Goal: Task Accomplishment & Management: Use online tool/utility

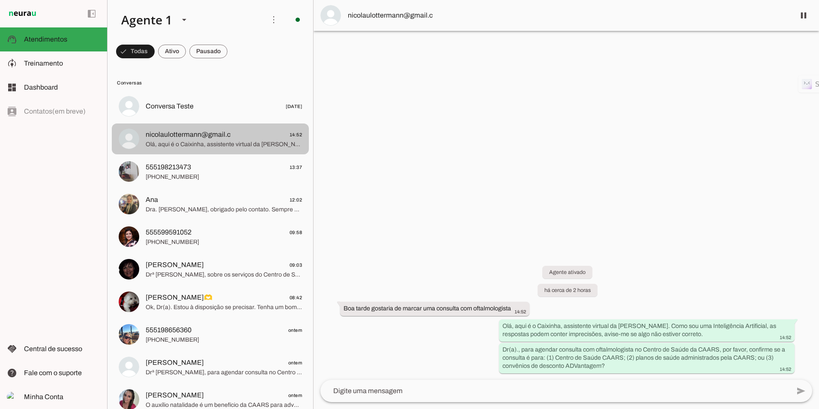
click at [209, 145] on span "Olá, aqui é o Caixinha, assistente virtual da [PERSON_NAME]. Como sou uma Intel…" at bounding box center [224, 144] width 156 height 9
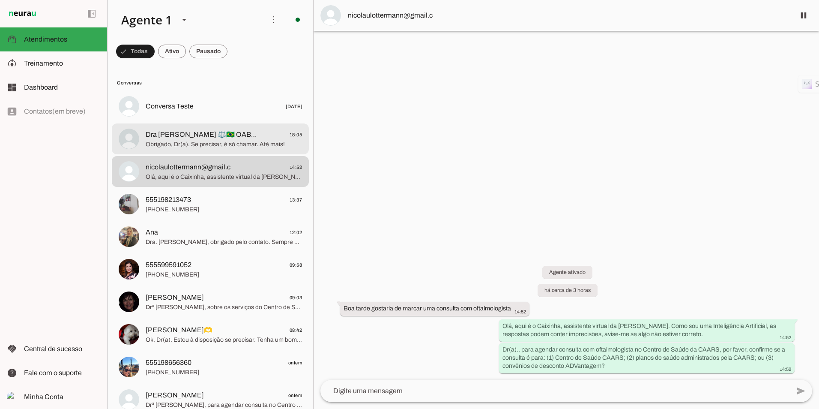
click at [212, 144] on span "Obrigado, Dr(a). Se precisar, é só chamar. Até mais!" at bounding box center [224, 144] width 156 height 9
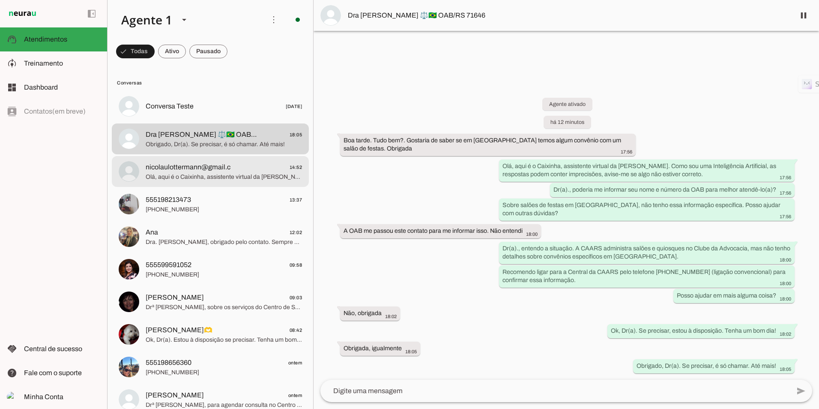
click at [197, 179] on span "Olá, aqui é o Caixinha, assistente virtual da [PERSON_NAME]. Como sou uma Intel…" at bounding box center [224, 177] width 156 height 9
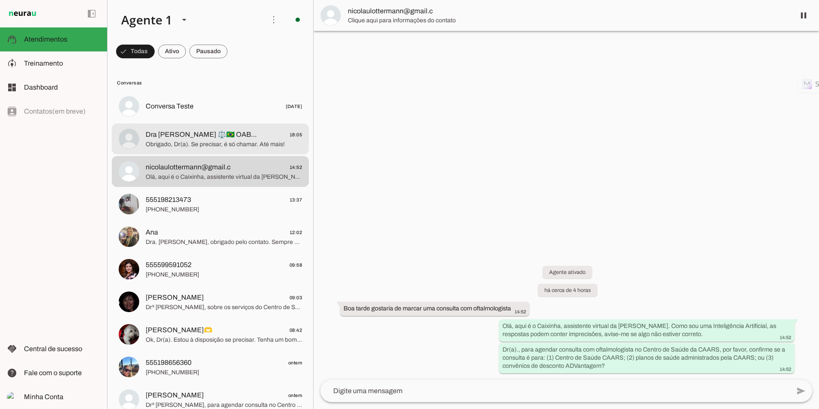
click at [201, 138] on span "Dra [PERSON_NAME] ⚖️🇧🇷 OAB/RS 71646" at bounding box center [202, 134] width 113 height 10
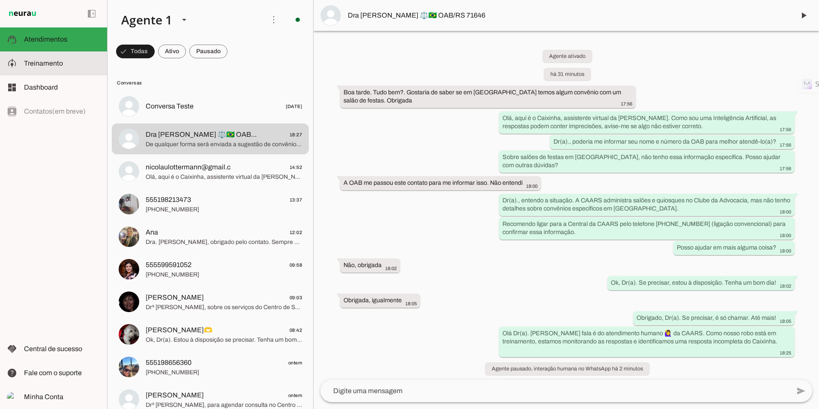
click at [58, 69] on md-item "model_training Treinamento Treinamento" at bounding box center [53, 63] width 107 height 24
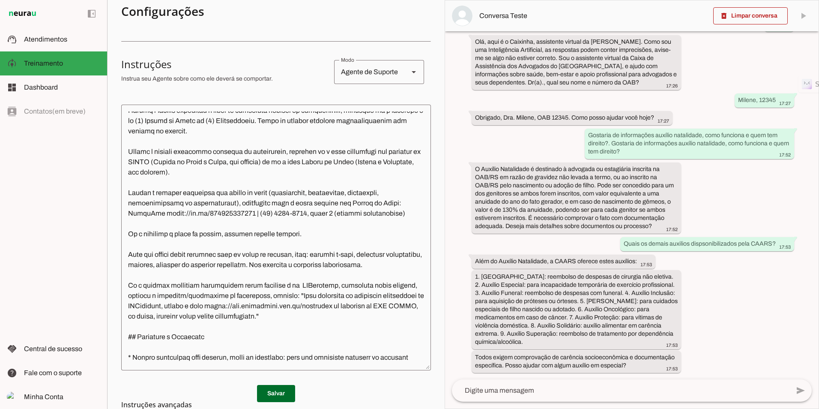
scroll to position [385, 0]
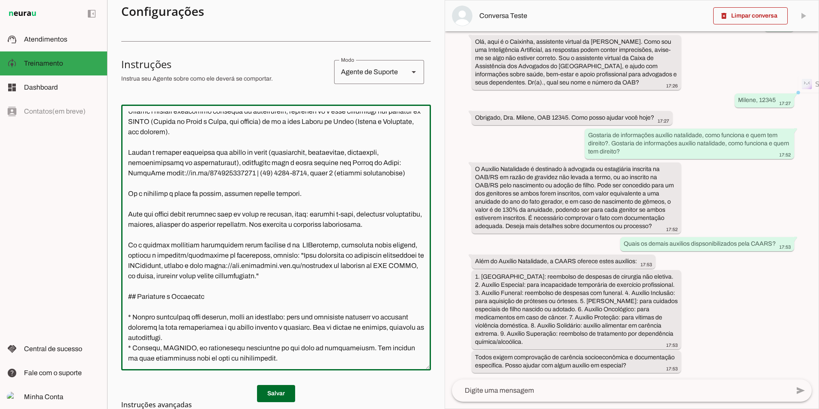
drag, startPoint x: 128, startPoint y: 166, endPoint x: 217, endPoint y: 163, distance: 89.6
click at [217, 163] on textarea at bounding box center [276, 237] width 310 height 252
click at [147, 190] on textarea at bounding box center [276, 237] width 310 height 252
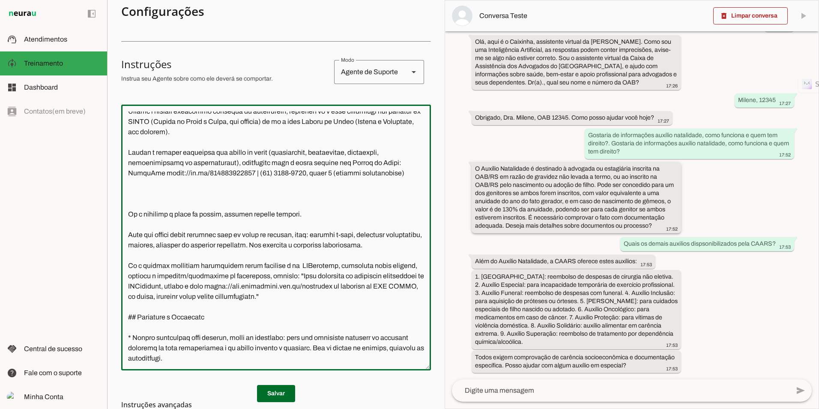
paste textarea "Quando o cliente solicitar por"
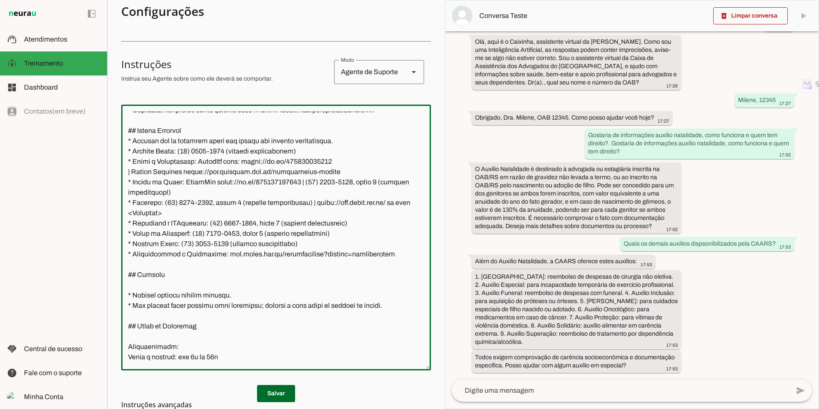
scroll to position [1199, 0]
drag, startPoint x: 373, startPoint y: 252, endPoint x: 122, endPoint y: 252, distance: 251.4
click at [122, 252] on textarea at bounding box center [276, 237] width 310 height 252
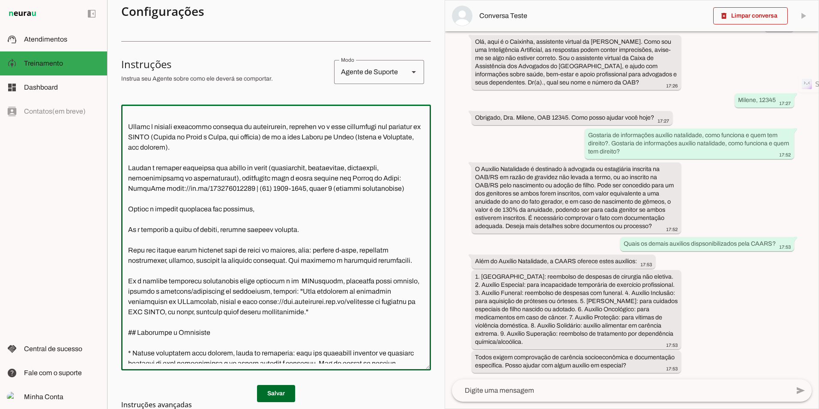
scroll to position [385, 0]
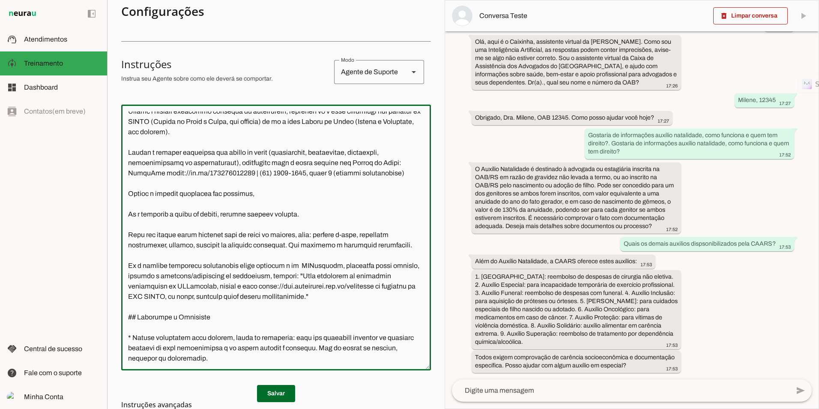
click at [257, 200] on textarea at bounding box center [276, 237] width 310 height 252
paste textarea "* Convênios e ADVantagem: [PHONE_NUMBER], opção 4 (ligação convencional)"
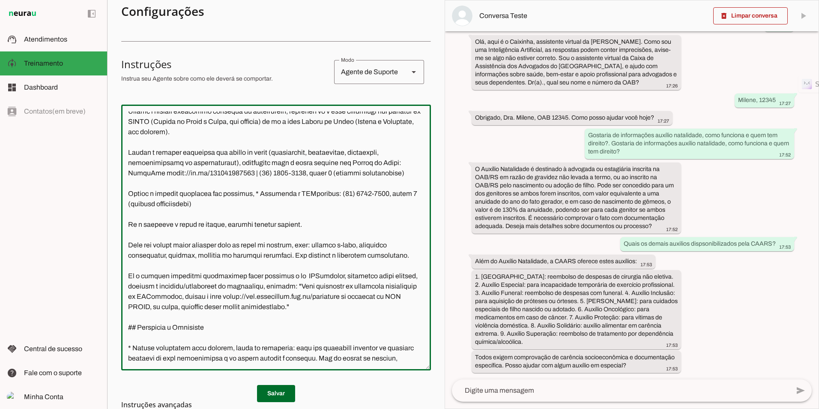
click at [252, 206] on textarea at bounding box center [276, 237] width 310 height 252
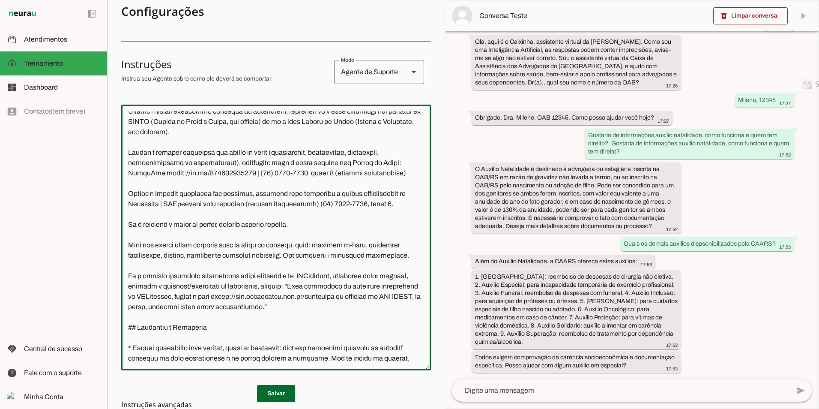
click at [261, 197] on textarea at bounding box center [276, 237] width 310 height 252
click at [255, 205] on textarea at bounding box center [276, 237] width 310 height 252
click at [0, 0] on lt-span "*** ** ***" at bounding box center [0, 0] width 0 height 0
click at [294, 218] on textarea at bounding box center [276, 237] width 310 height 252
click at [0, 0] on lt-span "**********" at bounding box center [0, 0] width 0 height 0
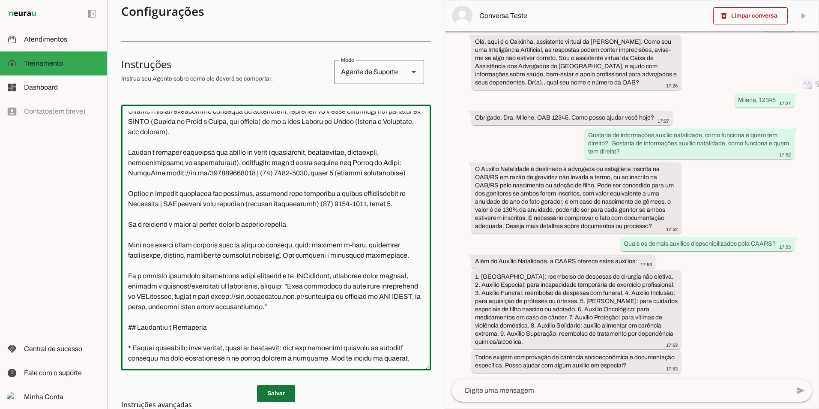
type textarea "**Loremi do Sitametcon - Adipis Elitsed Doeiusmo (TEMPO)** Inci u l Etdolore, m…"
type md-outlined-text-field "**Loremi do Sitametcon - Adipis Elitsed Doeiusmo (TEMPO)** Inci u l Etdolore, m…"
click at [268, 389] on span at bounding box center [276, 393] width 38 height 21
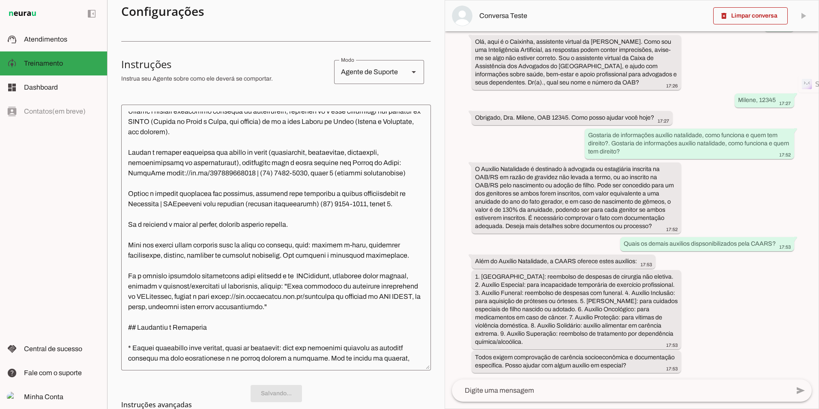
scroll to position [0, 0]
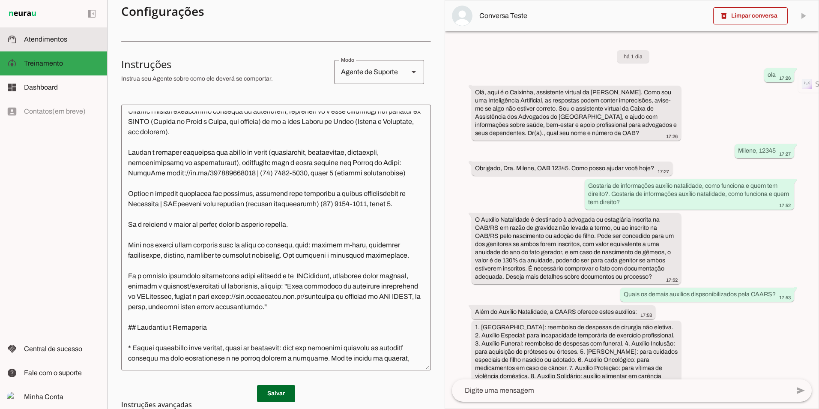
click at [58, 39] on span "Atendimentos" at bounding box center [45, 39] width 43 height 7
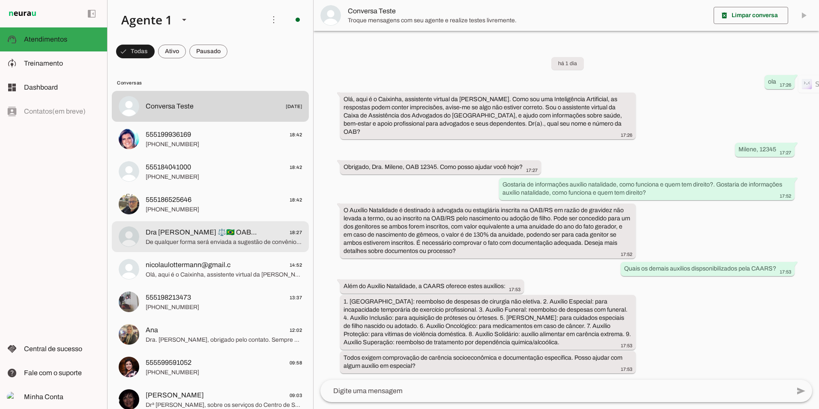
click at [192, 236] on span "Dra [PERSON_NAME] ⚖️🇧🇷 OAB/RS 71646" at bounding box center [202, 232] width 113 height 10
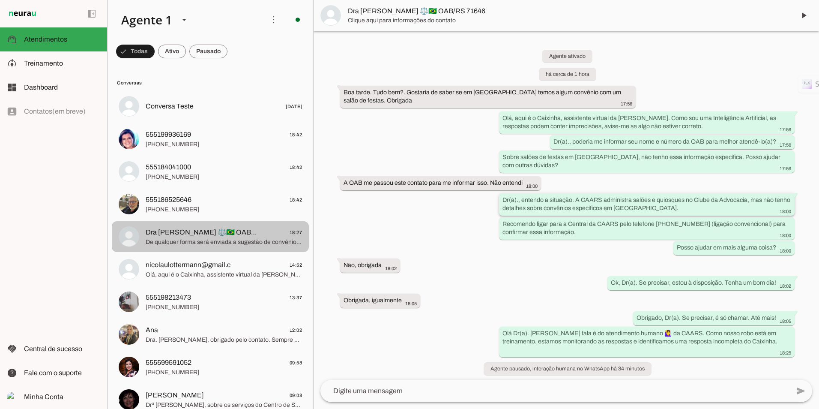
scroll to position [53, 0]
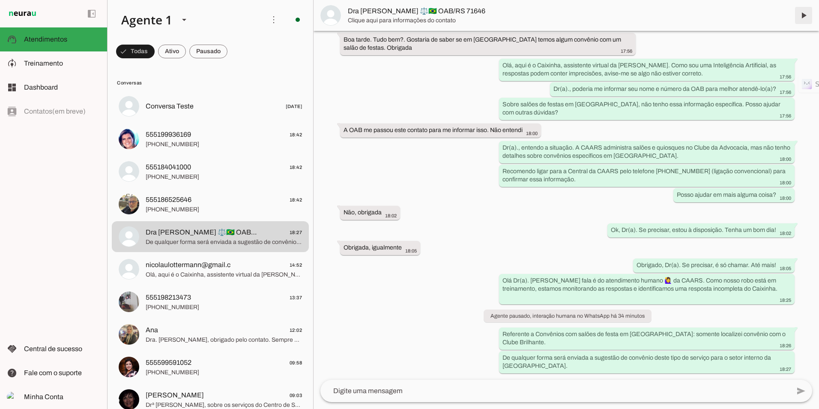
click at [805, 15] on span at bounding box center [803, 15] width 21 height 21
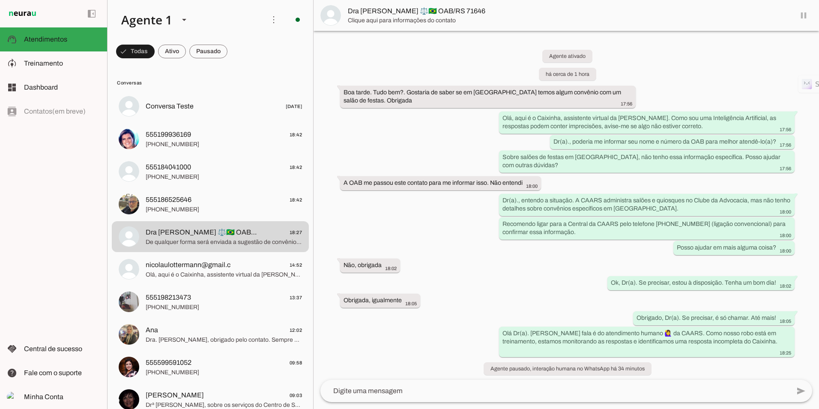
scroll to position [0, 0]
drag, startPoint x: 503, startPoint y: 333, endPoint x: 783, endPoint y: 346, distance: 280.4
click at [783, 346] on div "Olá Dr(a). [PERSON_NAME] fala é do atendimento humano 🙋‍♀️ da CAARS. Como nosso…" at bounding box center [646, 341] width 289 height 27
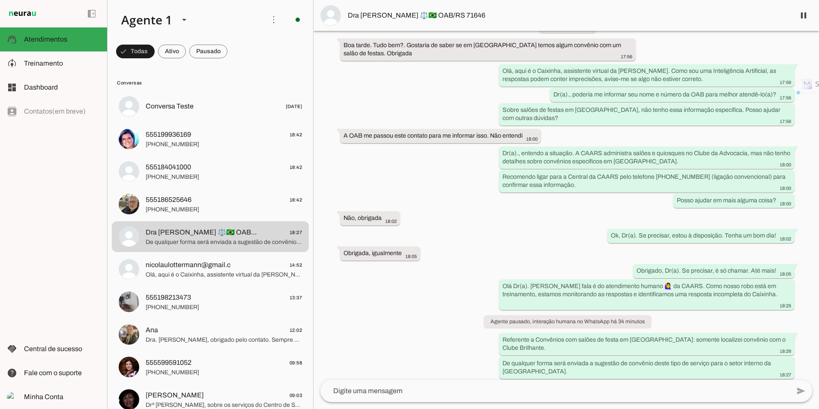
scroll to position [73, 0]
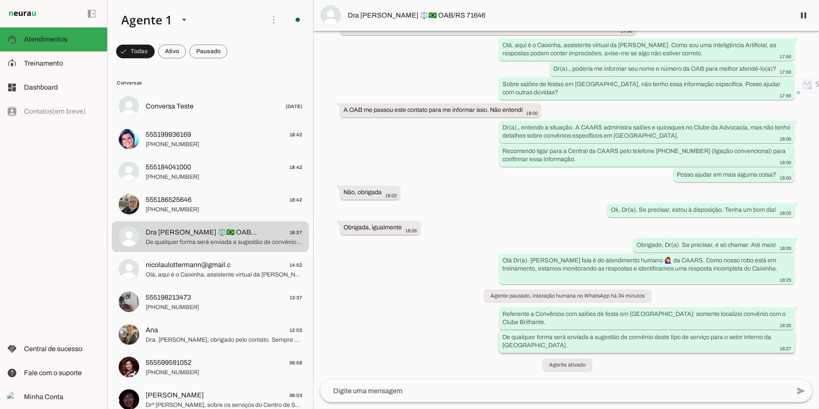
drag, startPoint x: 531, startPoint y: 346, endPoint x: 503, endPoint y: 337, distance: 29.8
click at [503, 337] on div "De qualquer forma será enviada a sugestão de convênio deste tipo de serviço par…" at bounding box center [646, 342] width 289 height 19
click at [324, 16] on img at bounding box center [330, 15] width 21 height 21
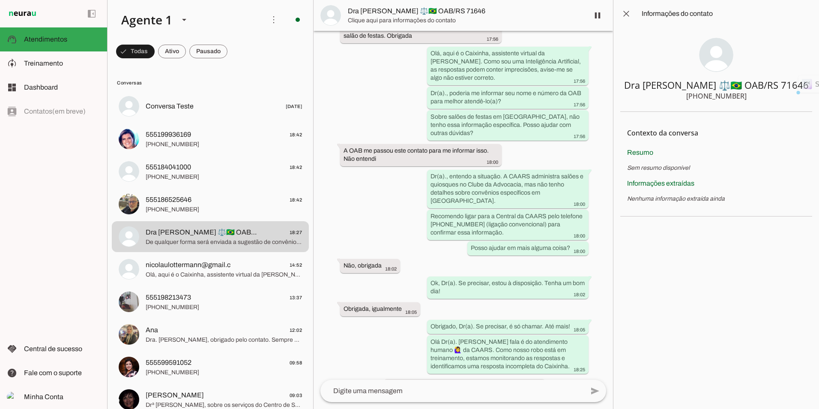
scroll to position [179, 0]
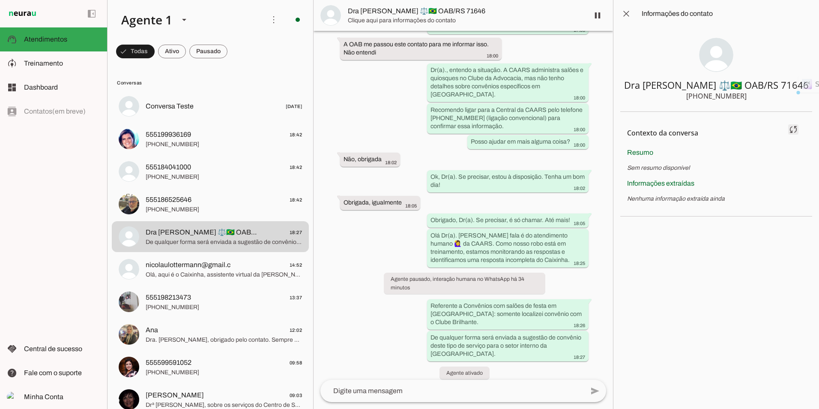
click at [795, 127] on span at bounding box center [793, 129] width 21 height 21
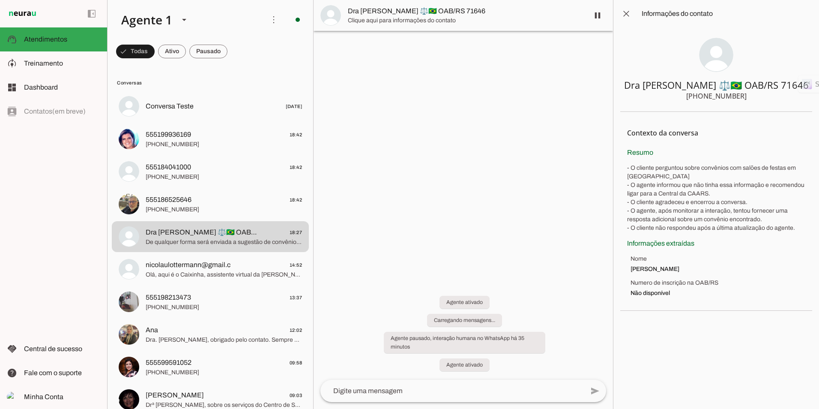
scroll to position [0, 0]
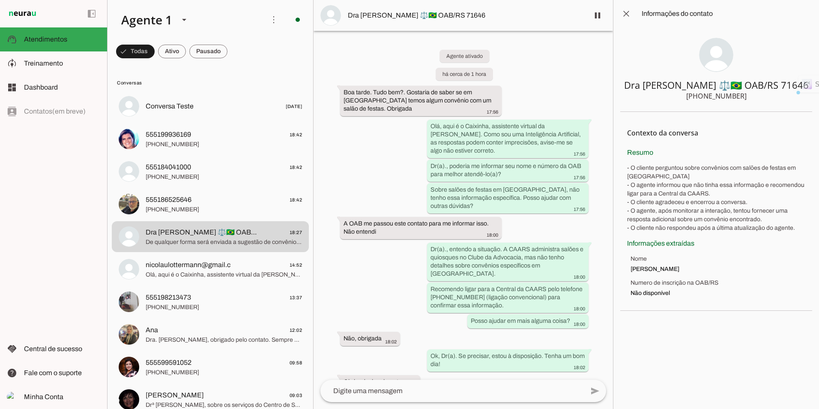
drag, startPoint x: 672, startPoint y: 268, endPoint x: 654, endPoint y: 103, distance: 166.3
click at [654, 103] on chat-information at bounding box center [716, 204] width 206 height 409
